Goal: Information Seeking & Learning: Learn about a topic

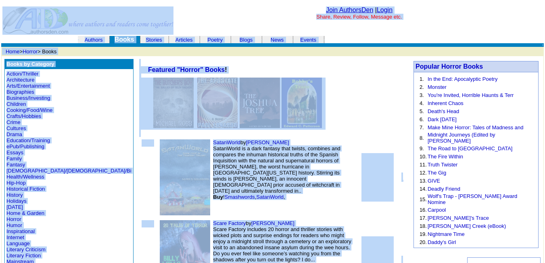
drag, startPoint x: 289, startPoint y: 58, endPoint x: 388, endPoint y: -27, distance: 131.3
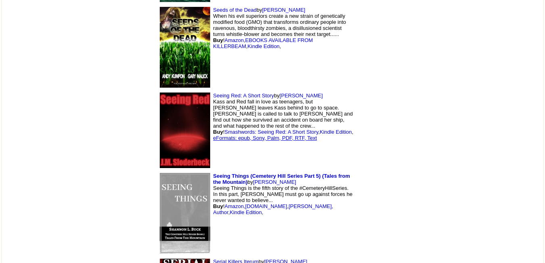
scroll to position [871, 0]
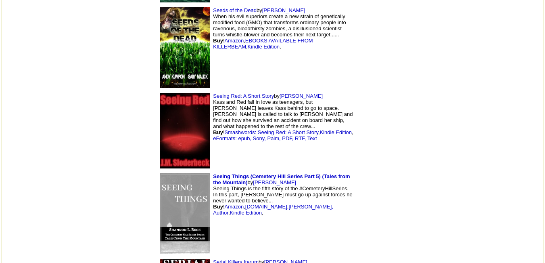
drag, startPoint x: 257, startPoint y: 92, endPoint x: 226, endPoint y: 97, distance: 31.8
click at [226, 97] on td "Seeing Red: A Short Story by J Sloderbeck Kass and Red fall in love as teenager…" at bounding box center [256, 130] width 202 height 81
click at [226, 97] on font "by J Sloderbeck Kass and Red fall in love as teenagers, but Red leaves Kass beh…" at bounding box center [283, 117] width 140 height 48
drag, startPoint x: 226, startPoint y: 97, endPoint x: 242, endPoint y: 94, distance: 16.3
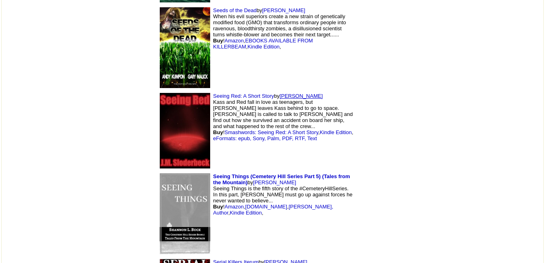
click at [242, 94] on font "by J Sloderbeck Kass and Red fall in love as teenagers, but Red leaves Kass beh…" at bounding box center [283, 117] width 140 height 48
click at [280, 94] on link "[PERSON_NAME]" at bounding box center [301, 96] width 43 height 6
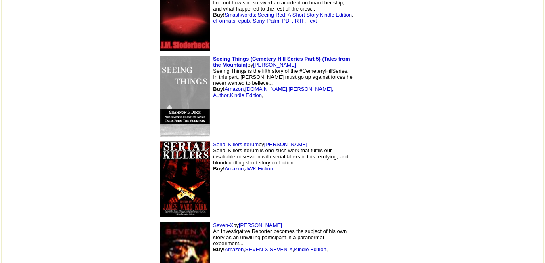
scroll to position [989, 0]
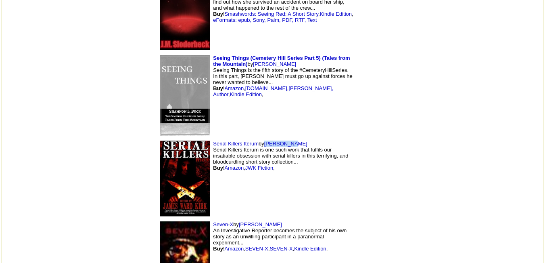
drag, startPoint x: 241, startPoint y: 142, endPoint x: 212, endPoint y: 145, distance: 28.7
click at [212, 145] on td "Serial Killers Iterum by James Kirk Serial Killers Iterum is one such work that…" at bounding box center [256, 178] width 202 height 81
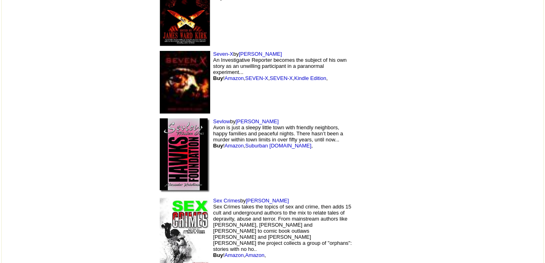
scroll to position [1161, 0]
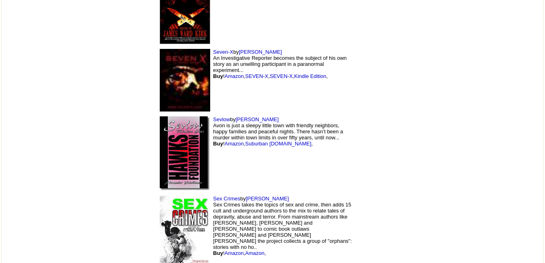
drag, startPoint x: 222, startPoint y: 118, endPoint x: 182, endPoint y: 122, distance: 40.5
click at [182, 122] on td "Sevlow by Alex Hutchinson Avon is just a sleepy little town with friendly neigh…" at bounding box center [256, 153] width 202 height 79
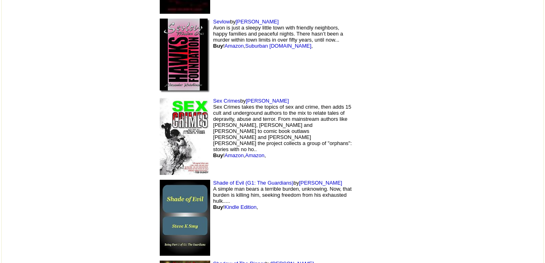
scroll to position [1260, 0]
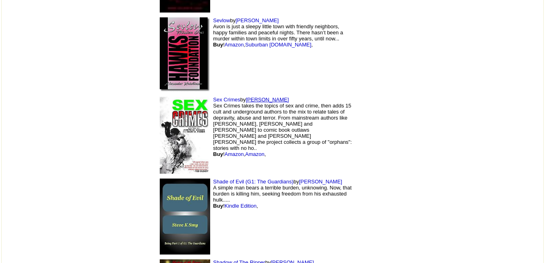
drag, startPoint x: 238, startPoint y: 101, endPoint x: 194, endPoint y: 100, distance: 44.0
click at [194, 100] on td "Sex Crimes by Lawrence Santoro Sex Crimes takes the topics of sex and crime, th…" at bounding box center [256, 135] width 202 height 82
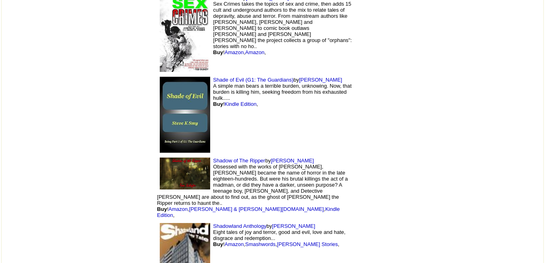
scroll to position [1369, 0]
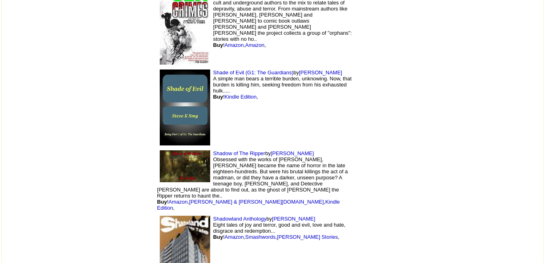
drag, startPoint x: 273, startPoint y: 70, endPoint x: 245, endPoint y: 71, distance: 27.5
click at [245, 71] on td "Shade of Evil (G1: The Guardians) by Steve Smy A simple man bears a terrible bu…" at bounding box center [256, 107] width 202 height 81
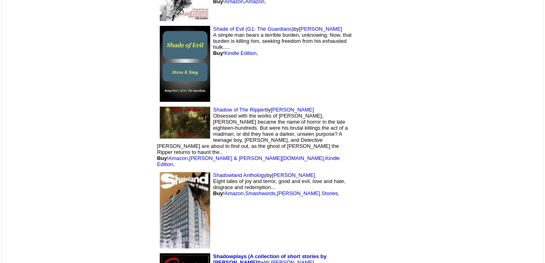
scroll to position [1414, 0]
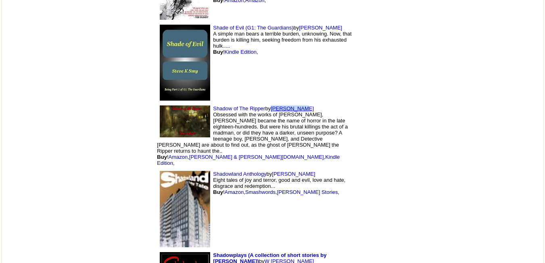
drag, startPoint x: 255, startPoint y: 107, endPoint x: 218, endPoint y: 109, distance: 37.6
click at [218, 109] on td "Shadow of The Ripper by Tom Schafer Obsessed with the works of Edgar Allan Poe,…" at bounding box center [256, 135] width 202 height 65
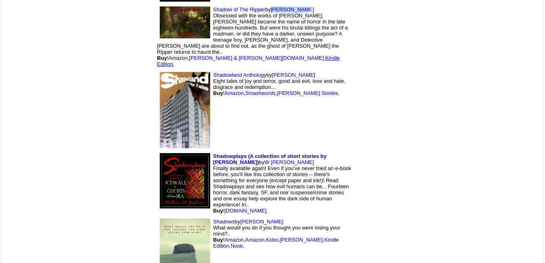
scroll to position [1517, 0]
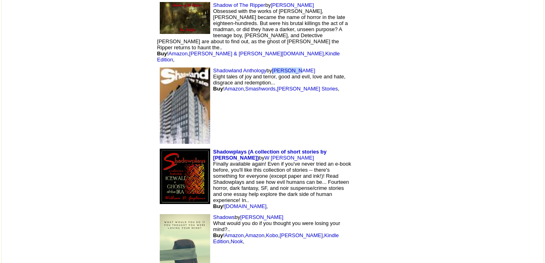
drag, startPoint x: 242, startPoint y: 57, endPoint x: 219, endPoint y: 54, distance: 23.2
click at [219, 65] on td "Shadowland Anthology by Toby Tate Eight tales of joy and terror, good and evil,…" at bounding box center [256, 105] width 202 height 81
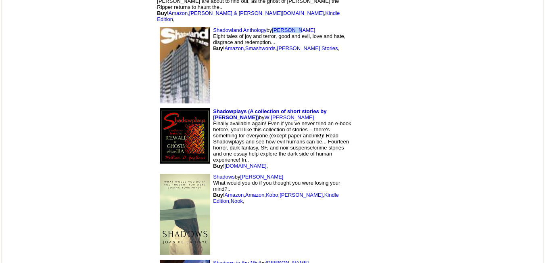
scroll to position [1558, 0]
drag, startPoint x: 177, startPoint y: 104, endPoint x: 329, endPoint y: 98, distance: 151.4
click at [329, 105] on td "Shadowplays (A collection of short stories by William D. Gagliani) by W Gaglian…" at bounding box center [256, 137] width 202 height 65
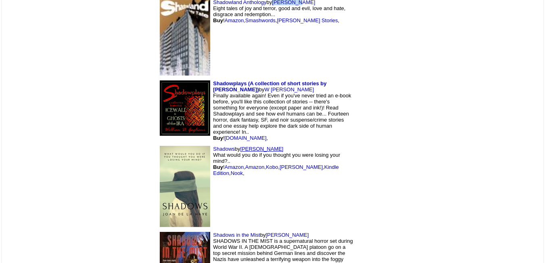
scroll to position [1587, 0]
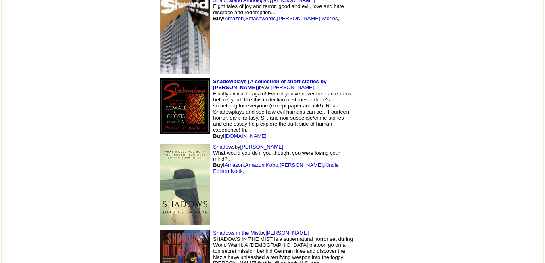
click at [230, 141] on td "Shadows by Joan De La Haye What would you do if you thought you were losing you…" at bounding box center [256, 184] width 202 height 86
drag, startPoint x: 230, startPoint y: 128, endPoint x: 189, endPoint y: 130, distance: 41.2
click at [189, 141] on td "Shadows by Joan De La Haye What would you do if you thought you were losing you…" at bounding box center [256, 184] width 202 height 86
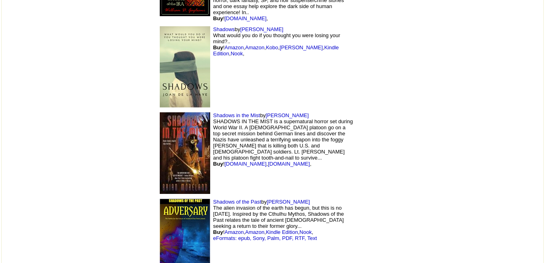
scroll to position [1705, 0]
drag, startPoint x: 251, startPoint y: 98, endPoint x: 213, endPoint y: 96, distance: 38.0
click at [213, 109] on td "Shadows in the Mist by Brian Moreland SHADOWS IN THE MIST is a supernatural hor…" at bounding box center [256, 152] width 202 height 87
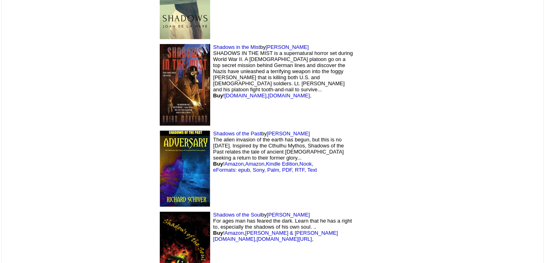
scroll to position [1774, 0]
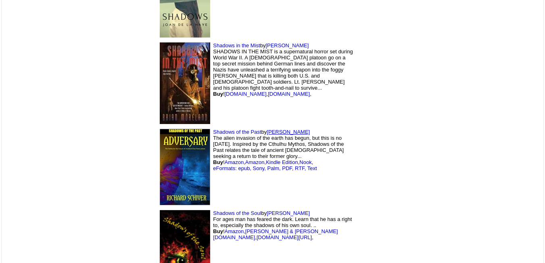
drag, startPoint x: 253, startPoint y: 114, endPoint x: 214, endPoint y: 114, distance: 38.7
click at [214, 126] on td "Shadows of the Past by Richard Schiver The alien invasion of the earth has begu…" at bounding box center [256, 166] width 202 height 81
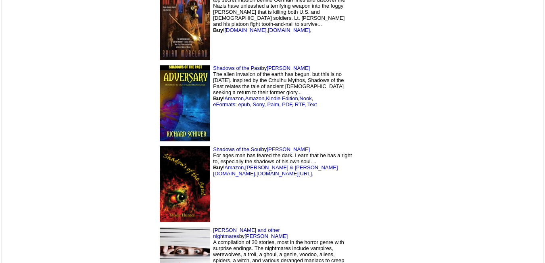
scroll to position [1842, 0]
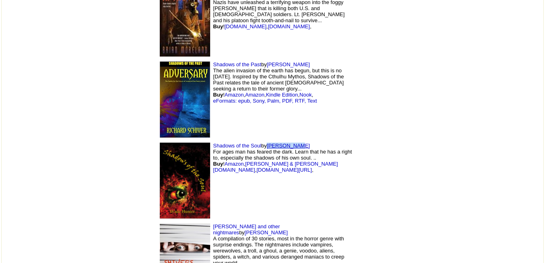
drag, startPoint x: 248, startPoint y: 125, endPoint x: 215, endPoint y: 128, distance: 34.1
click at [215, 140] on td "Shadows of the Soul by Wade Hunter For ages man has feared the dark. Learn that…" at bounding box center [256, 180] width 202 height 81
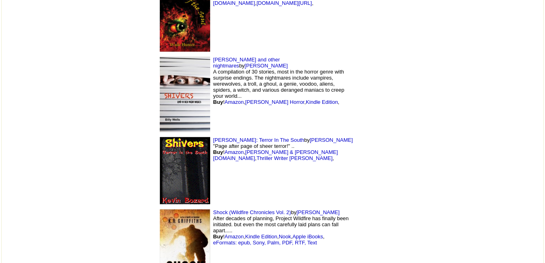
scroll to position [2009, 0]
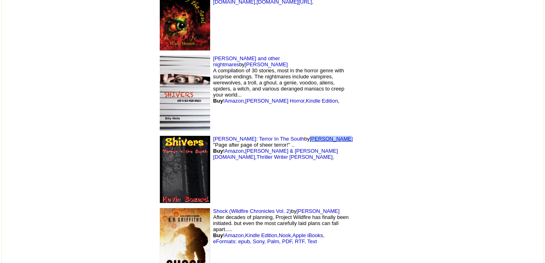
drag, startPoint x: 267, startPoint y: 118, endPoint x: 232, endPoint y: 121, distance: 34.8
click at [232, 133] on td "Shivers: Terror In The South by Kevin Bozard "Page after page of sheer terror!"…" at bounding box center [256, 169] width 202 height 72
click at [310, 136] on link "Kevin Bozard" at bounding box center [331, 139] width 43 height 6
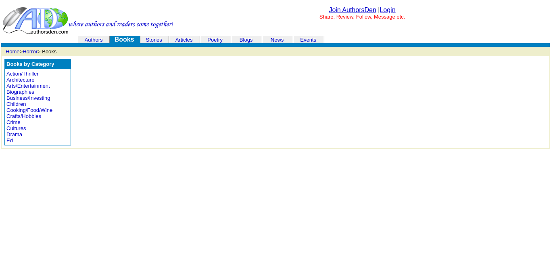
click at [111, 109] on td "Books by Category Action/Thriller Architecture Arts/Entertainment Biographies B…" at bounding box center [276, 102] width 548 height 92
click at [92, 130] on td "Books by Category Action/Thriller Architecture Arts/Entertainment Biographies B…" at bounding box center [276, 102] width 548 height 92
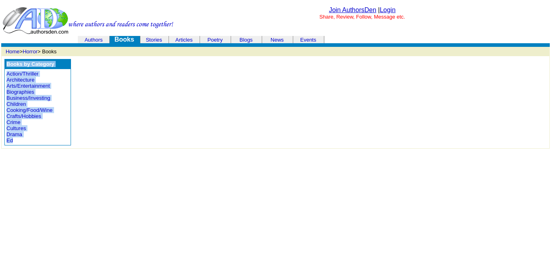
click at [92, 130] on td "Books by Category Action/Thriller Architecture Arts/Entertainment Biographies B…" at bounding box center [276, 102] width 548 height 92
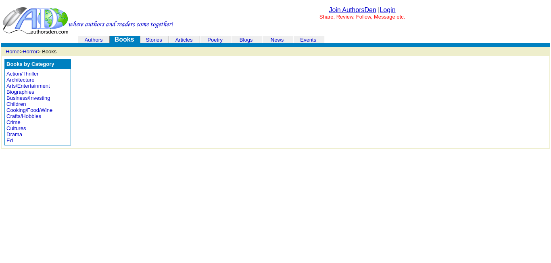
click at [92, 130] on td "Books by Category Action/Thriller Architecture Arts/Entertainment Biographies B…" at bounding box center [276, 102] width 548 height 92
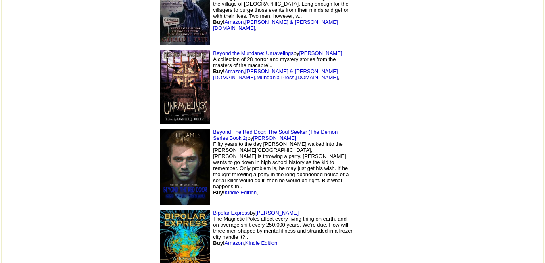
scroll to position [7835, 0]
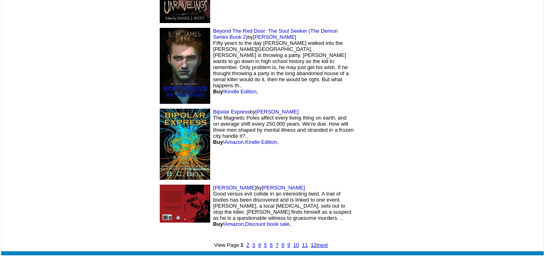
click at [282, 242] on font "8" at bounding box center [283, 245] width 3 height 6
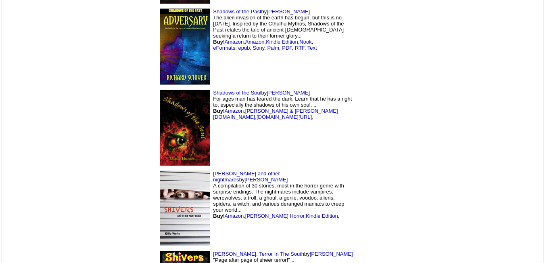
scroll to position [1895, 0]
drag, startPoint x: 248, startPoint y: 72, endPoint x: 215, endPoint y: 73, distance: 32.7
click at [215, 87] on td "Shadows of the Soul by [PERSON_NAME] For ages man has feared the dark. Learn th…" at bounding box center [256, 127] width 202 height 81
drag, startPoint x: 215, startPoint y: 73, endPoint x: 169, endPoint y: 116, distance: 62.8
click at [169, 116] on td "Shadows of the Soul by [PERSON_NAME] For ages man has feared the dark. Learn th…" at bounding box center [256, 127] width 202 height 81
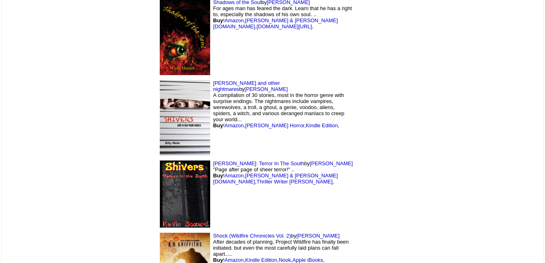
scroll to position [2030, 0]
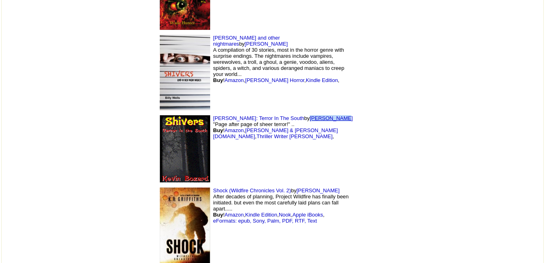
drag, startPoint x: 265, startPoint y: 99, endPoint x: 232, endPoint y: 98, distance: 33.5
click at [232, 113] on td "[PERSON_NAME]: Terror In The South by [PERSON_NAME] "Page after page of sheer t…" at bounding box center [256, 149] width 202 height 72
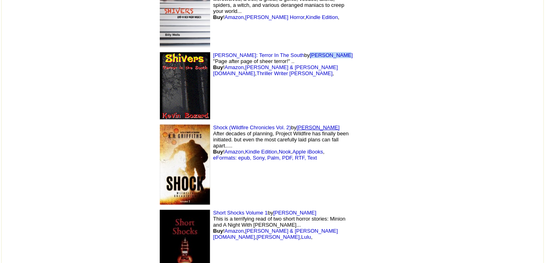
drag, startPoint x: 276, startPoint y: 110, endPoint x: 245, endPoint y: 111, distance: 31.1
click at [245, 122] on td "Shock (Wildfire Chronicles Vol. 2) by [PERSON_NAME] After decades of planning, …" at bounding box center [256, 164] width 202 height 85
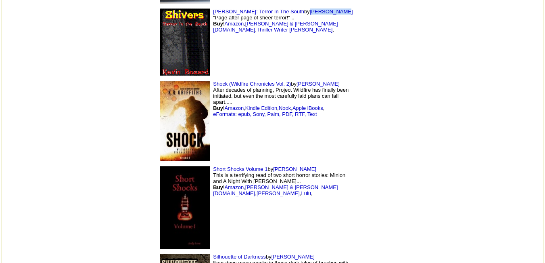
scroll to position [2137, 0]
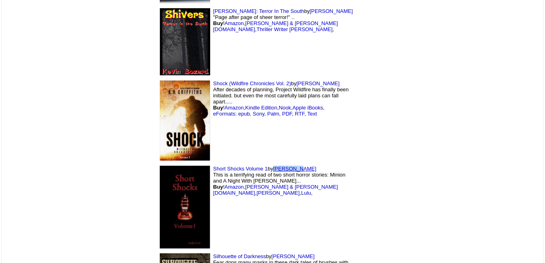
drag, startPoint x: 249, startPoint y: 150, endPoint x: 221, endPoint y: 151, distance: 27.8
click at [221, 163] on td "Short Shocks Volume 1 by [PERSON_NAME] This is a terrifying read of two short h…" at bounding box center [256, 207] width 202 height 88
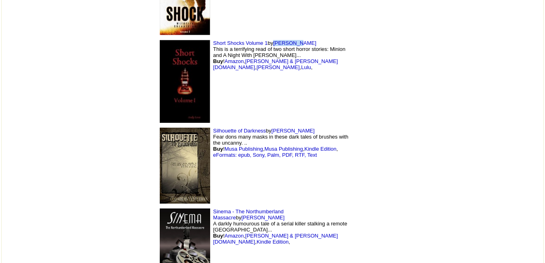
scroll to position [2263, 0]
drag, startPoint x: 255, startPoint y: 112, endPoint x: 219, endPoint y: 113, distance: 35.9
click at [219, 125] on td "Silhouette of Darkness by [PERSON_NAME] Fear dons many masks in these dark tale…" at bounding box center [256, 165] width 202 height 81
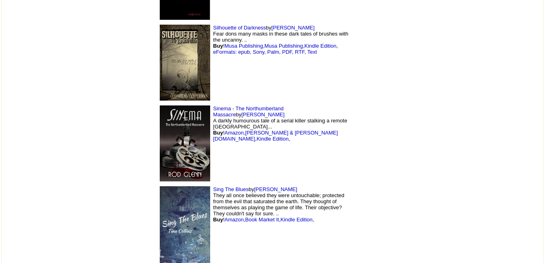
scroll to position [2364, 0]
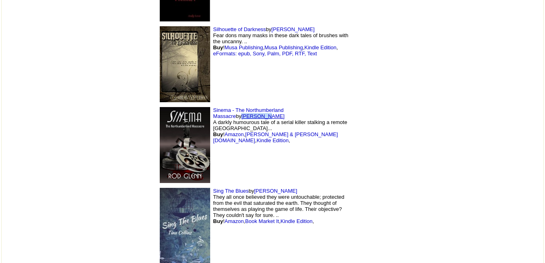
drag, startPoint x: 286, startPoint y: 91, endPoint x: 262, endPoint y: 92, distance: 24.6
click at [262, 104] on td "Sinema - The Northumberland Massacre by [PERSON_NAME] A darkly humourous tale o…" at bounding box center [256, 144] width 202 height 81
drag, startPoint x: 232, startPoint y: 174, endPoint x: 203, endPoint y: 174, distance: 28.6
click at [203, 185] on td "Sing The Blues by Tina Collins They all once believed they were untouchable; pr…" at bounding box center [256, 227] width 202 height 85
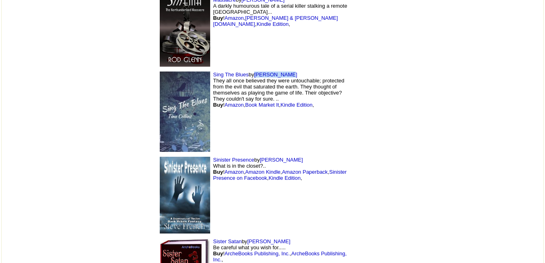
scroll to position [2484, 0]
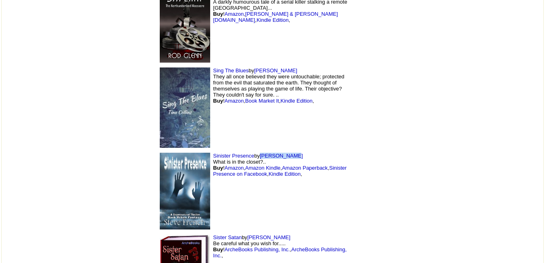
drag, startPoint x: 241, startPoint y: 136, endPoint x: 208, endPoint y: 134, distance: 33.1
click at [208, 150] on td "Sinister Presence by Steve French What is in the closet?.. Buy ! Amazon , Amazo…" at bounding box center [256, 190] width 202 height 81
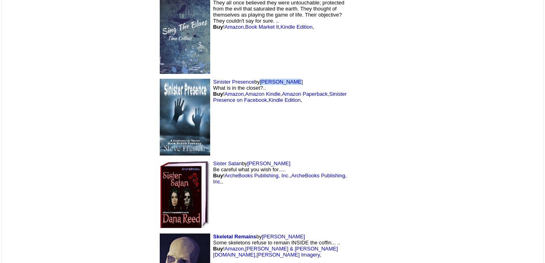
scroll to position [2565, 0]
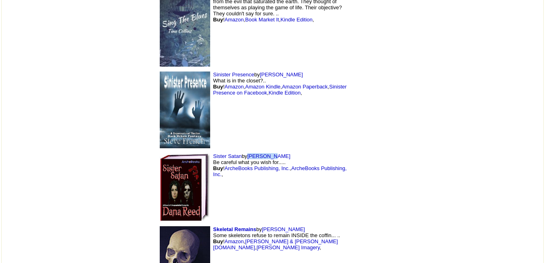
drag, startPoint x: 223, startPoint y: 137, endPoint x: 194, endPoint y: 138, distance: 29.0
click at [194, 150] on td "Sister Satan by Dana Reed Be careful what you wish for..... Buy ! ArcheBooks Pu…" at bounding box center [256, 186] width 202 height 73
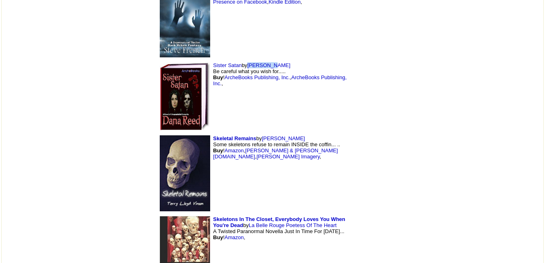
scroll to position [2660, 0]
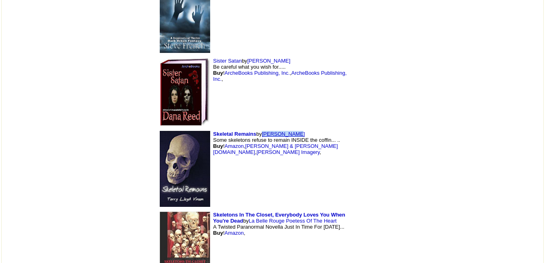
drag, startPoint x: 241, startPoint y: 112, endPoint x: 210, endPoint y: 115, distance: 31.2
click at [210, 128] on td "Skeletal Remains by Terry Vinson Some skeletons refuse to remain INSIDE the cof…" at bounding box center [256, 168] width 202 height 81
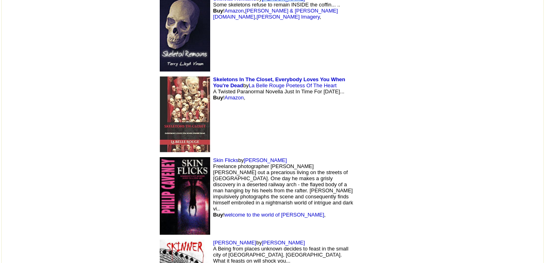
scroll to position [2780, 0]
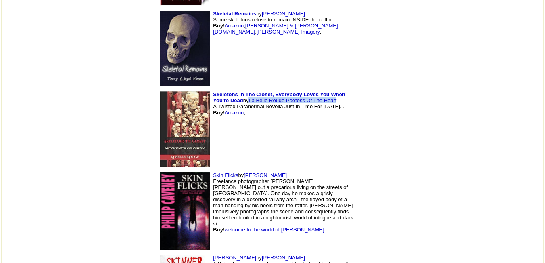
drag, startPoint x: 229, startPoint y: 81, endPoint x: 330, endPoint y: 75, distance: 101.8
click at [330, 89] on td "Skeletons In The Closet, Everybody Loves You When You're Dead by La Belle Rouge…" at bounding box center [256, 129] width 202 height 81
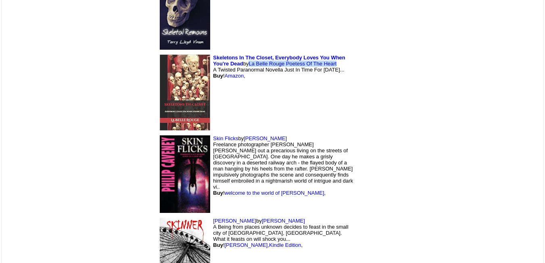
scroll to position [2817, 0]
drag, startPoint x: 229, startPoint y: 121, endPoint x: 190, endPoint y: 121, distance: 38.3
click at [190, 132] on td "Skin Flicks by Philip Caveney Freelance photographer Danny Weston ekes out a pr…" at bounding box center [256, 173] width 202 height 82
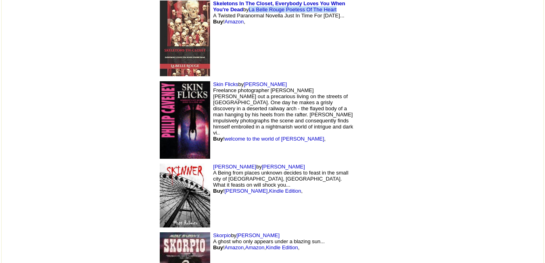
scroll to position [2871, 0]
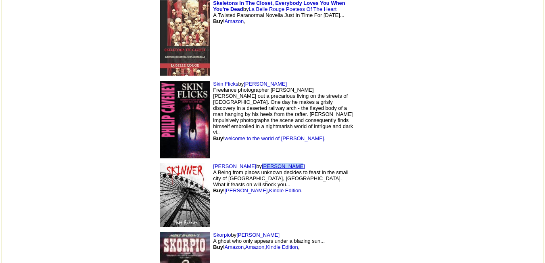
drag, startPoint x: 216, startPoint y: 147, endPoint x: 184, endPoint y: 148, distance: 32.3
click at [184, 161] on td "Skinner by Matt Roberts A Being from places unknown decides to feast in the sma…" at bounding box center [256, 195] width 202 height 69
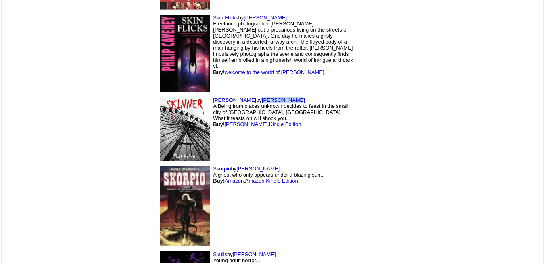
scroll to position [2950, 0]
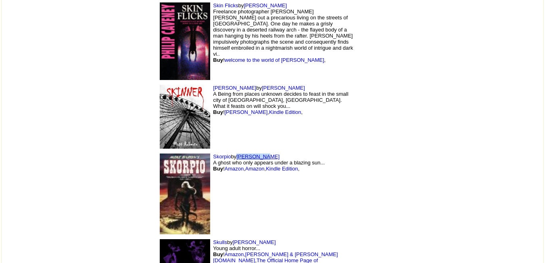
drag, startPoint x: 212, startPoint y: 140, endPoint x: 184, endPoint y: 139, distance: 28.2
click at [184, 151] on td "Skorpio by Mike Baron A ghost who only appears under a blazing sun... Buy ! Ama…" at bounding box center [256, 193] width 202 height 85
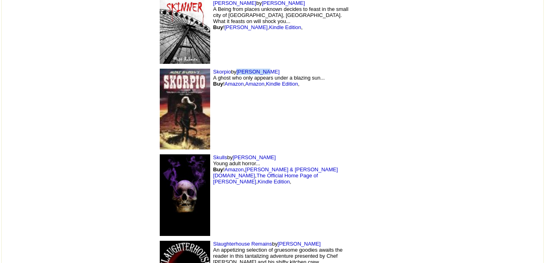
scroll to position [3035, 0]
drag, startPoint x: 212, startPoint y: 138, endPoint x: 181, endPoint y: 141, distance: 31.3
click at [181, 151] on td "Skulls by Tim Marquitz Young adult horror... Buy ! Amazon , Barnes & Noble.com …" at bounding box center [256, 194] width 202 height 86
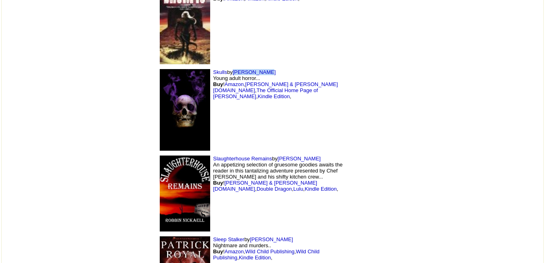
scroll to position [3123, 0]
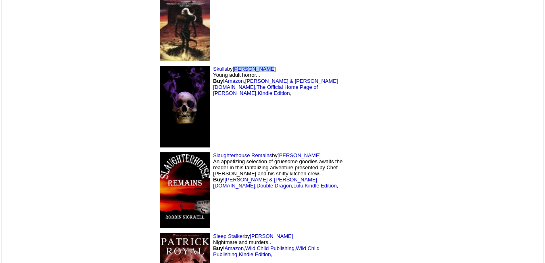
drag, startPoint x: 262, startPoint y: 132, endPoint x: 224, endPoint y: 138, distance: 38.3
click at [224, 150] on td "Slaughterhouse Remains by Billie Brannock An appetizing selection of gruesome g…" at bounding box center [256, 190] width 202 height 81
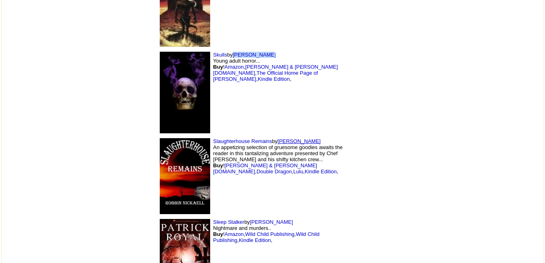
scroll to position [3138, 0]
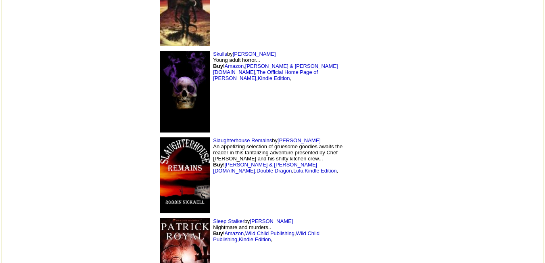
drag, startPoint x: 238, startPoint y: 125, endPoint x: 205, endPoint y: 170, distance: 55.5
click at [205, 170] on td "Slaughterhouse Remains by Billie Brannock An appetizing selection of gruesome g…" at bounding box center [256, 175] width 202 height 81
drag, startPoint x: 261, startPoint y: 123, endPoint x: 225, endPoint y: 126, distance: 36.8
click at [225, 135] on td "Slaughterhouse Remains by Billie Brannock An appetizing selection of gruesome g…" at bounding box center [256, 175] width 202 height 81
click at [278, 137] on link "Billie Brannock" at bounding box center [299, 140] width 43 height 6
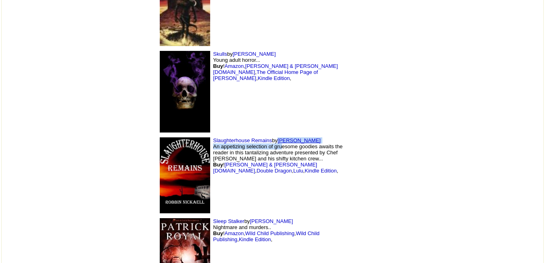
click at [278, 137] on link "[PERSON_NAME]" at bounding box center [299, 140] width 43 height 6
drag, startPoint x: 225, startPoint y: 120, endPoint x: 253, endPoint y: 119, distance: 27.8
click at [253, 135] on td "Slaughterhouse Remains by Billie Brannock An appetizing selection of gruesome g…" at bounding box center [256, 175] width 202 height 81
drag, startPoint x: 263, startPoint y: 120, endPoint x: 223, endPoint y: 121, distance: 39.6
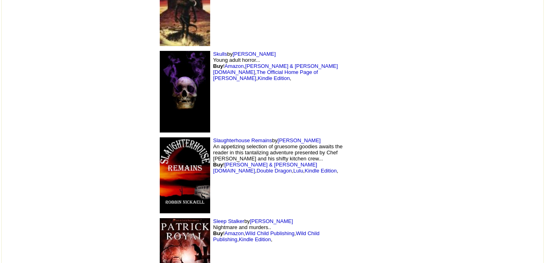
click at [223, 135] on td "Slaughterhouse Remains by [PERSON_NAME] An appetizing selection of gruesome goo…" at bounding box center [256, 175] width 202 height 81
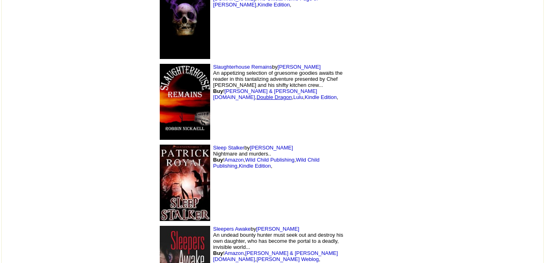
scroll to position [3212, 0]
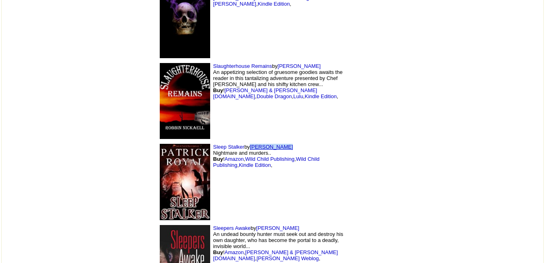
drag, startPoint x: 232, startPoint y: 129, endPoint x: 197, endPoint y: 129, distance: 35.5
click at [197, 141] on td "Sleep Stalker by Patrick Royal Nightmare and murders.. Buy ! Amazon , Wild Chil…" at bounding box center [256, 181] width 202 height 81
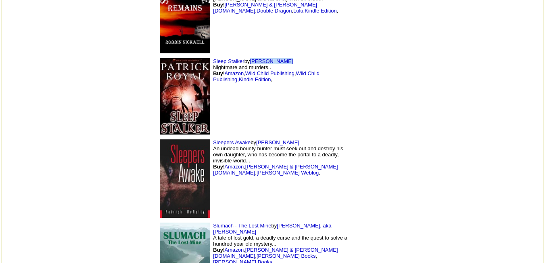
scroll to position [3299, 0]
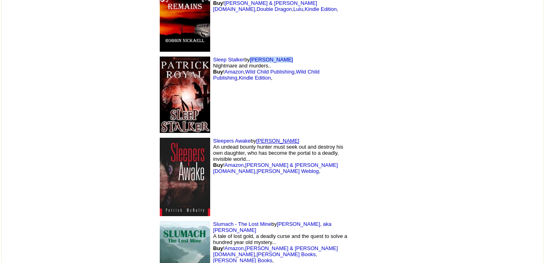
drag, startPoint x: 242, startPoint y: 123, endPoint x: 204, endPoint y: 125, distance: 37.6
click at [204, 135] on td "Sleepers Awake by Patrick McNulty An undead bounty hunter must seek out and des…" at bounding box center [256, 177] width 202 height 84
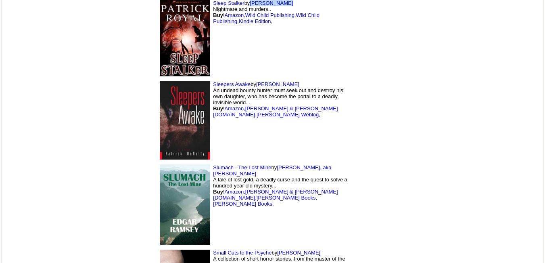
scroll to position [3356, 0]
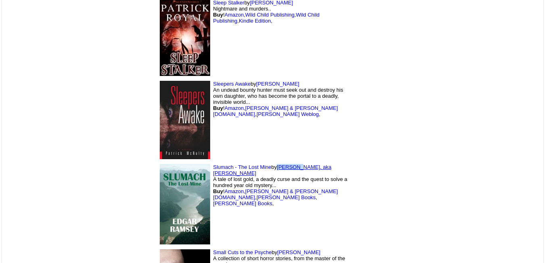
drag, startPoint x: 221, startPoint y: 149, endPoint x: 245, endPoint y: 149, distance: 23.4
click at [245, 164] on font "by Leon Portelance, aka Edgar Ramsey A tale of lost gold, a deadly curse and th…" at bounding box center [280, 185] width 134 height 42
drag, startPoint x: 244, startPoint y: 129, endPoint x: 224, endPoint y: 150, distance: 29.7
click at [224, 164] on link "[PERSON_NAME], aka [PERSON_NAME]" at bounding box center [272, 170] width 118 height 12
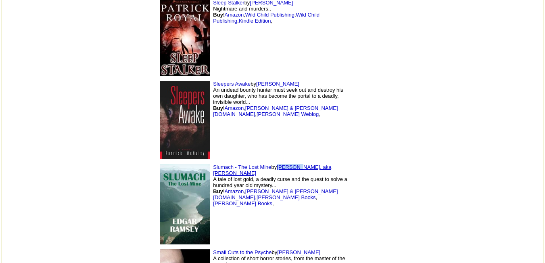
click at [224, 164] on link "[PERSON_NAME], aka [PERSON_NAME]" at bounding box center [272, 170] width 118 height 12
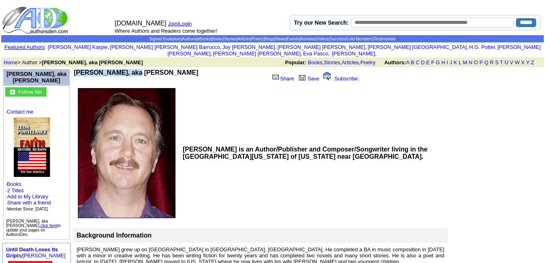
drag, startPoint x: 128, startPoint y: 68, endPoint x: 75, endPoint y: 65, distance: 52.5
click at [75, 69] on b "[PERSON_NAME], aka [PERSON_NAME]" at bounding box center [136, 72] width 125 height 7
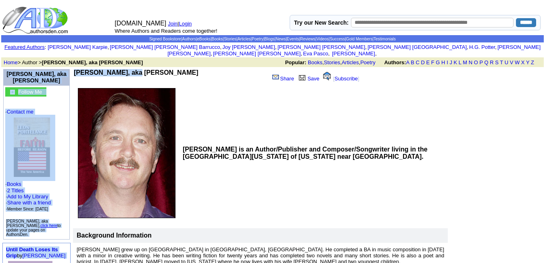
drag, startPoint x: 71, startPoint y: 65, endPoint x: 127, endPoint y: 66, distance: 55.7
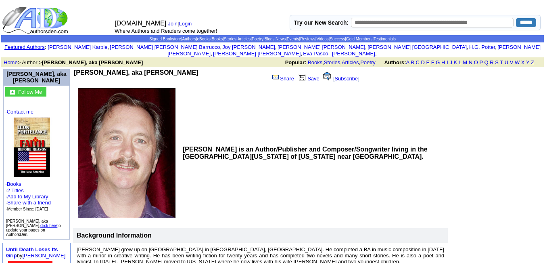
drag, startPoint x: 127, startPoint y: 66, endPoint x: 224, endPoint y: 167, distance: 140.7
click at [224, 167] on td "[PERSON_NAME] is an Author/Publisher and Composer/Songwriter living in the [GEO…" at bounding box center [313, 153] width 267 height 136
drag, startPoint x: 75, startPoint y: 67, endPoint x: 126, endPoint y: 69, distance: 51.3
click at [126, 69] on b "[PERSON_NAME], aka [PERSON_NAME]" at bounding box center [136, 72] width 125 height 7
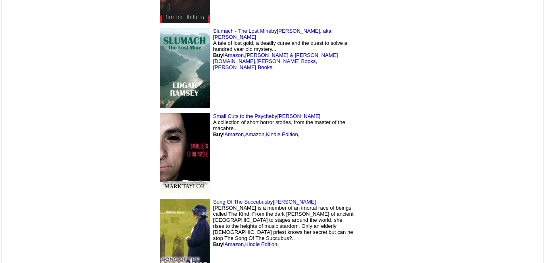
scroll to position [3492, 0]
drag, startPoint x: 252, startPoint y: 98, endPoint x: 225, endPoint y: 98, distance: 27.4
click at [225, 110] on td "Small Cuts to the Psyche by [PERSON_NAME] A collection of short horror stories,…" at bounding box center [256, 153] width 202 height 86
copy link "[PERSON_NAME]"
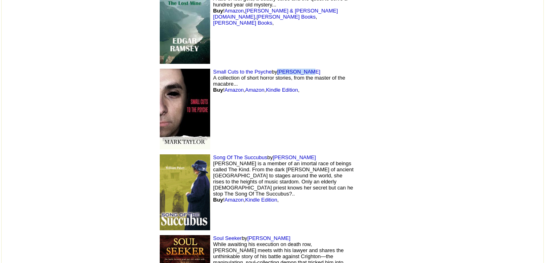
scroll to position [3537, 0]
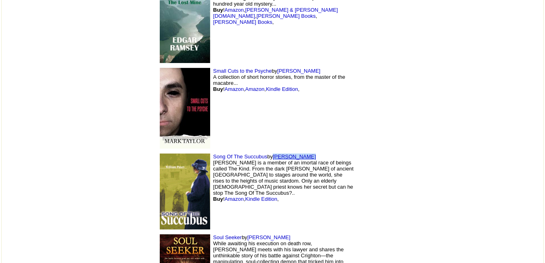
drag, startPoint x: 257, startPoint y: 139, endPoint x: 221, endPoint y: 139, distance: 36.7
click at [221, 151] on td "Song Of The Succubus by [PERSON_NAME] [PERSON_NAME] is a member of an imortal r…" at bounding box center [256, 191] width 202 height 81
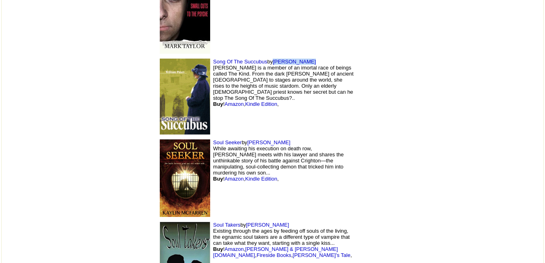
scroll to position [3632, 0]
drag, startPoint x: 235, startPoint y: 125, endPoint x: 195, endPoint y: 125, distance: 39.9
click at [195, 136] on td "Soul Seeker by Kaylin McFarren While awaiting his execution on death row, Benja…" at bounding box center [256, 177] width 202 height 82
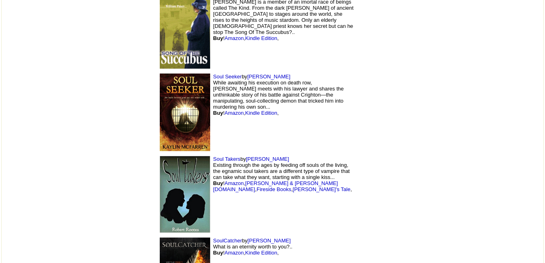
scroll to position [3698, 0]
drag, startPoint x: 229, startPoint y: 144, endPoint x: 194, endPoint y: 142, distance: 35.2
click at [213, 155] on font "by Robert Rootes Existing through the ages by feeding off souls of the living, …" at bounding box center [282, 173] width 139 height 36
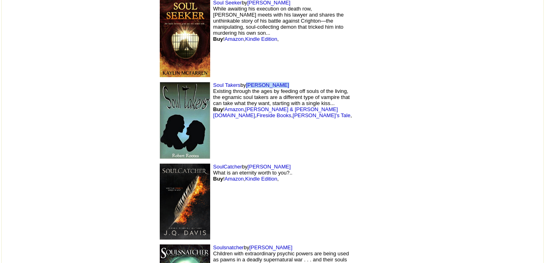
scroll to position [3799, 0]
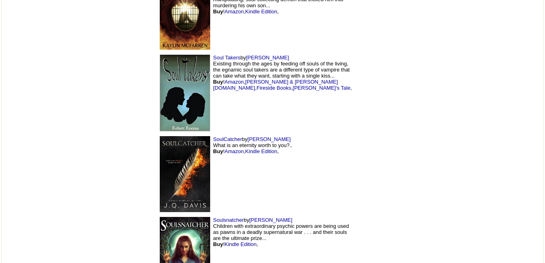
drag, startPoint x: 268, startPoint y: 119, endPoint x: 222, endPoint y: 119, distance: 46.0
click at [222, 134] on td "SoulCatcher by J.Q. Davis What is an eternity worth to you?.. Buy ! Amazon , Ki…" at bounding box center [256, 174] width 202 height 81
drag, startPoint x: 222, startPoint y: 119, endPoint x: 195, endPoint y: 121, distance: 27.1
click at [195, 134] on td "SoulCatcher by J.Q. Davis What is an eternity worth to you?.. Buy ! Amazon , Ki…" at bounding box center [256, 174] width 202 height 81
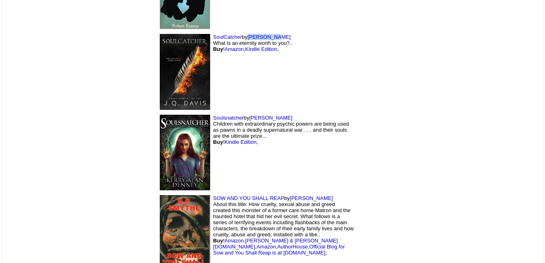
scroll to position [3903, 0]
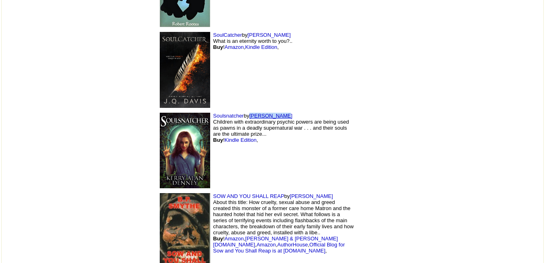
drag, startPoint x: 230, startPoint y: 98, endPoint x: 197, endPoint y: 100, distance: 32.8
click at [197, 110] on td "Soulsnatcher by Kerry Denney Children with extraordinary psychic powers are bei…" at bounding box center [256, 150] width 202 height 81
click at [249, 113] on link "[PERSON_NAME]" at bounding box center [270, 116] width 43 height 6
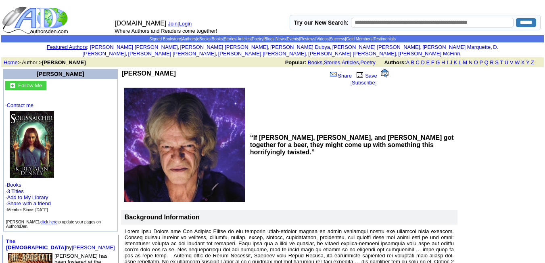
click at [134, 68] on td "[PERSON_NAME] Share Save [ Subscribe ]" at bounding box center [255, 77] width 269 height 19
click at [134, 70] on b "[PERSON_NAME]" at bounding box center [149, 73] width 54 height 7
drag, startPoint x: 138, startPoint y: 67, endPoint x: 78, endPoint y: 65, distance: 59.3
click at [122, 69] on td "Kerry Alan Denney" at bounding box center [213, 77] width 182 height 17
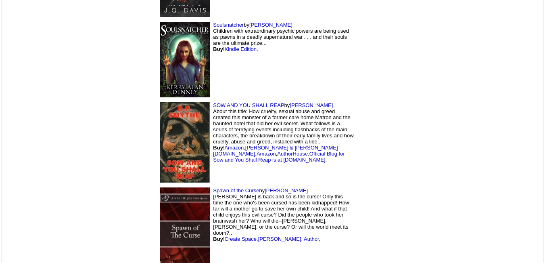
scroll to position [3994, 0]
drag, startPoint x: 274, startPoint y: 85, endPoint x: 238, endPoint y: 86, distance: 35.9
click at [238, 99] on td "SOW AND YOU SHALL REAP by [PERSON_NAME] About this title: How cruelty, sexual a…" at bounding box center [256, 141] width 202 height 85
